Goal: Navigation & Orientation: Find specific page/section

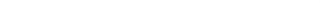
select select "30"
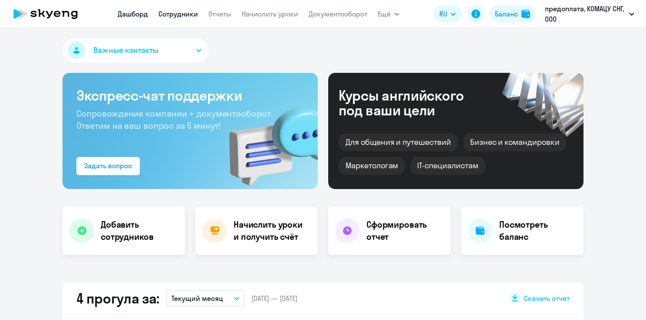
click at [191, 3] on link "Сотрудники" at bounding box center [178, 14] width 40 height 9
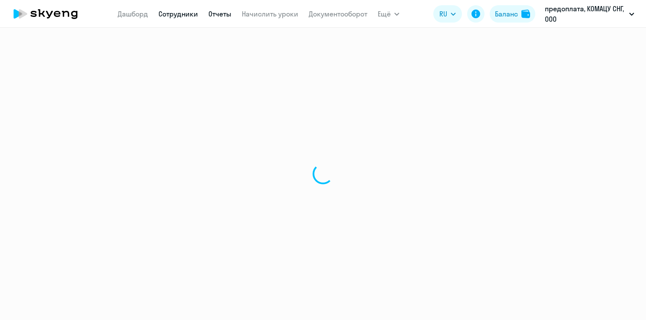
select select "30"
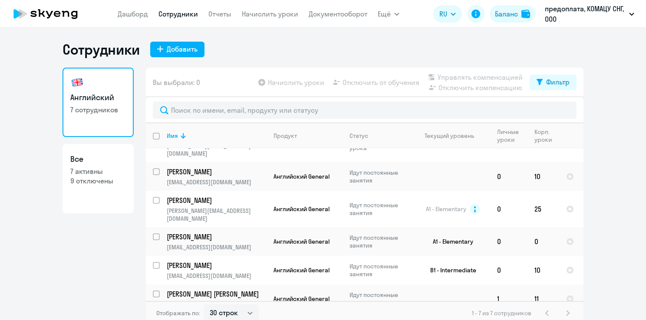
scroll to position [24, 0]
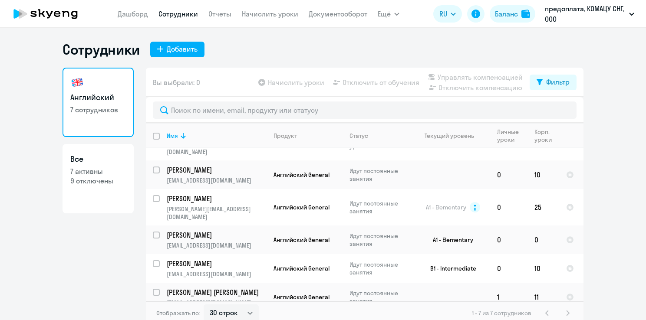
click at [149, 3] on nav "[PERSON_NAME] Отчеты Начислить уроки Документооборот" at bounding box center [243, 13] width 250 height 17
click at [130, 3] on link "Дашборд" at bounding box center [133, 14] width 30 height 9
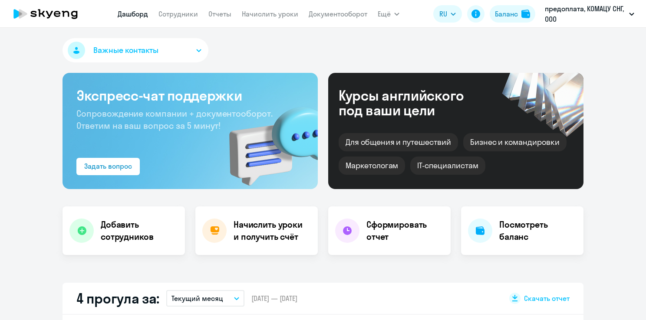
scroll to position [275, 0]
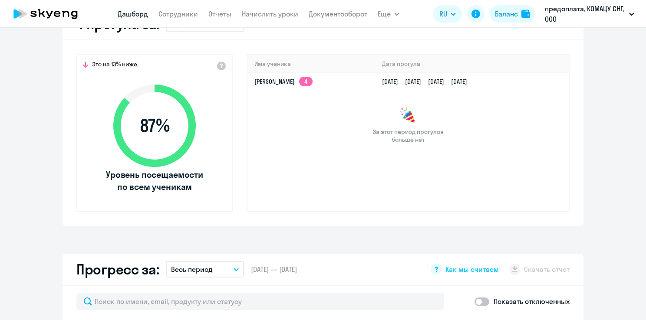
select select "30"
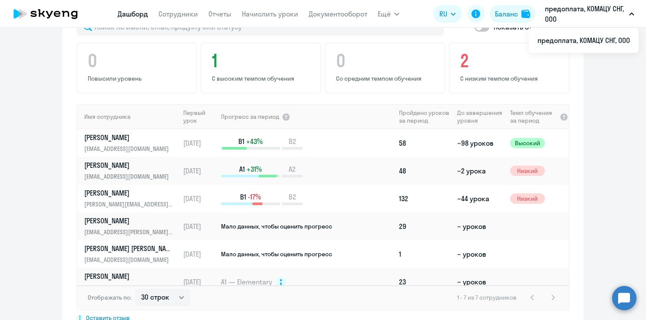
scroll to position [0, 0]
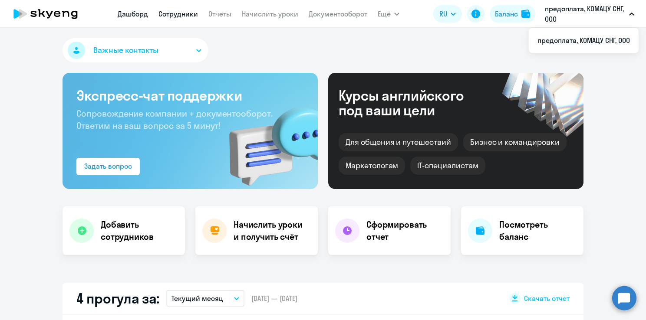
click at [168, 3] on link "Сотрудники" at bounding box center [178, 14] width 40 height 9
select select "30"
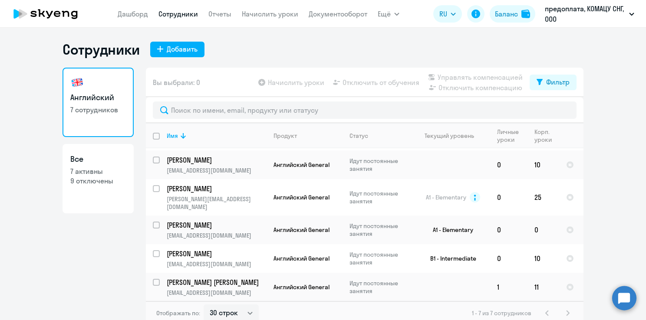
scroll to position [49, 0]
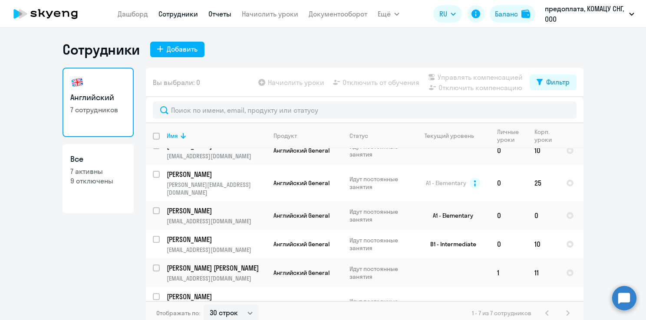
click at [217, 3] on link "Отчеты" at bounding box center [219, 14] width 23 height 9
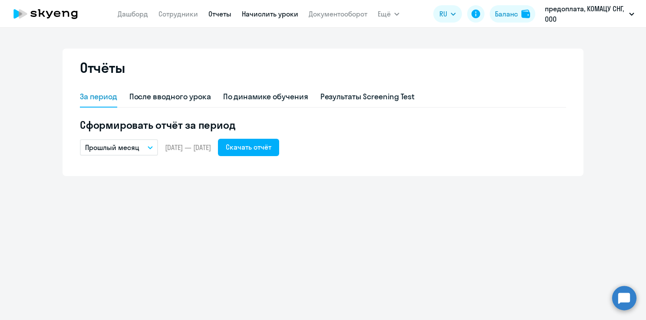
click at [248, 3] on link "Начислить уроки" at bounding box center [270, 14] width 56 height 9
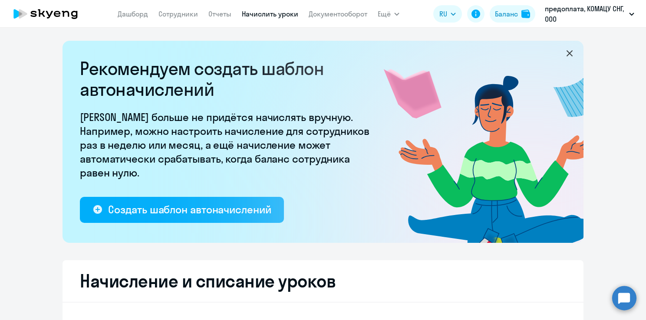
select select "10"
